Goal: Task Accomplishment & Management: Manage account settings

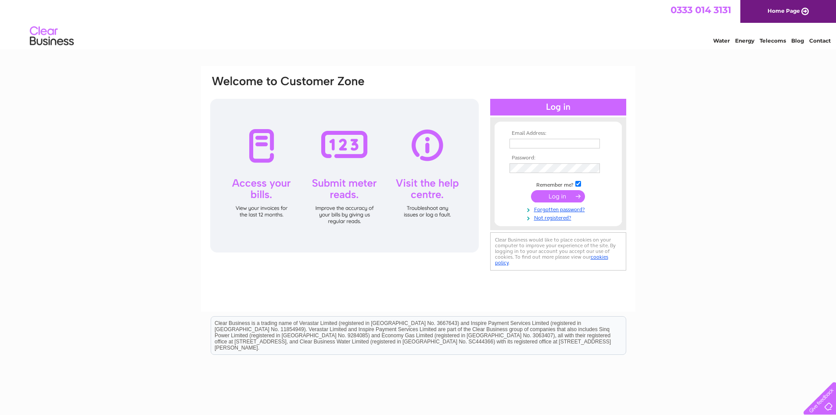
type input "[EMAIL_ADDRESS][DOMAIN_NAME]"
click at [346, 153] on div at bounding box center [344, 176] width 269 height 154
click at [344, 192] on div at bounding box center [344, 176] width 269 height 154
click at [565, 196] on input "submit" at bounding box center [558, 196] width 54 height 12
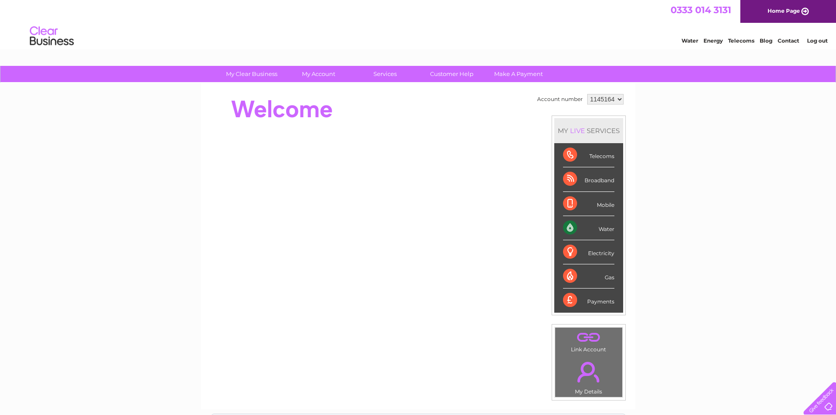
click at [565, 229] on div "Water" at bounding box center [588, 228] width 51 height 24
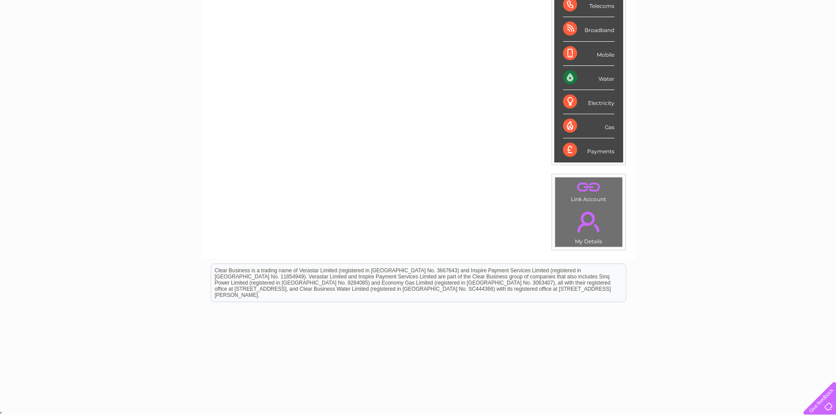
scroll to position [151, 0]
click at [584, 238] on td ". My Details" at bounding box center [589, 224] width 68 height 43
click at [588, 217] on link "." at bounding box center [588, 220] width 63 height 31
